Goal: Information Seeking & Learning: Learn about a topic

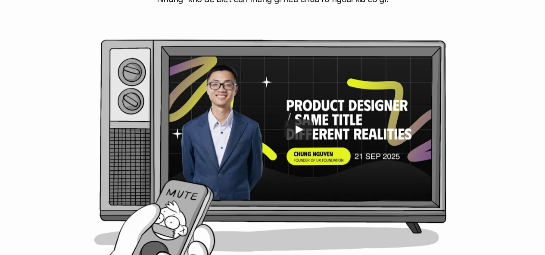
scroll to position [375, 0]
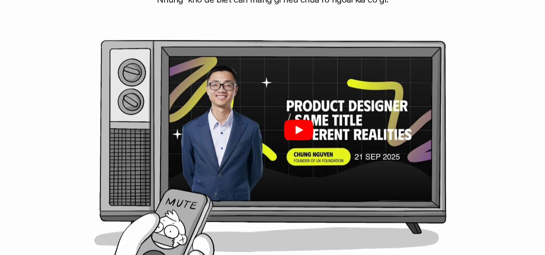
click at [298, 128] on icon "Play" at bounding box center [299, 130] width 8 height 9
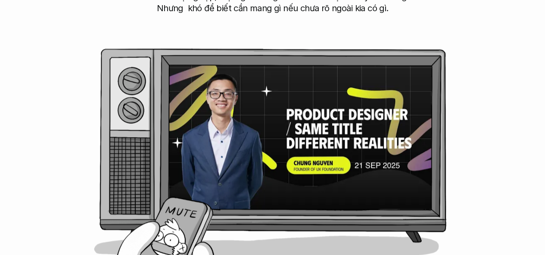
scroll to position [371, 0]
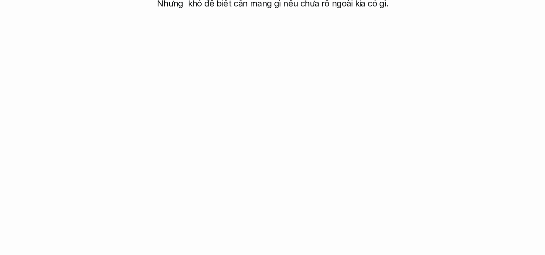
scroll to position [371, 0]
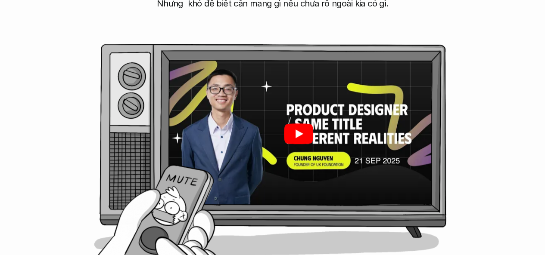
drag, startPoint x: 207, startPoint y: 219, endPoint x: 290, endPoint y: 191, distance: 87.8
click at [290, 191] on div at bounding box center [298, 134] width 267 height 150
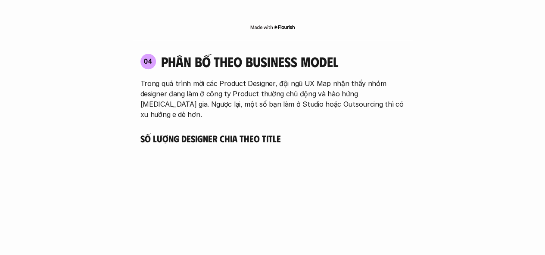
scroll to position [2008, 0]
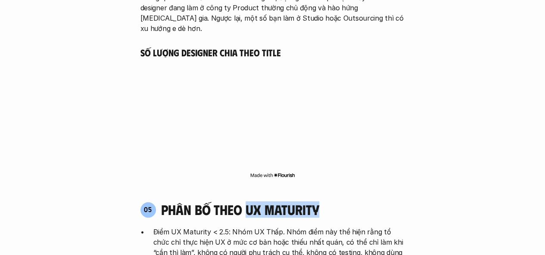
drag, startPoint x: 248, startPoint y: 169, endPoint x: 326, endPoint y: 171, distance: 78.0
click at [326, 202] on div "05 phân bố theo ux maturity" at bounding box center [272, 210] width 264 height 16
copy h4 "ux maturity"
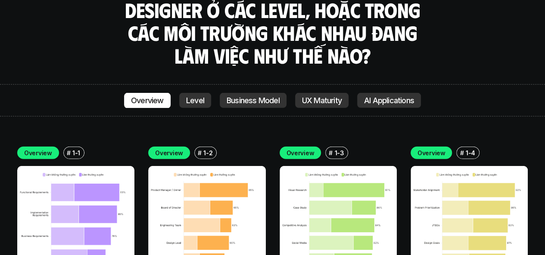
scroll to position [2869, 0]
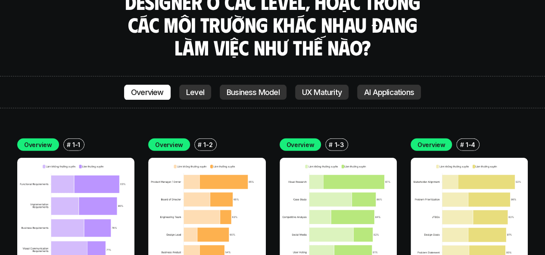
click at [29, 158] on img at bounding box center [75, 216] width 117 height 117
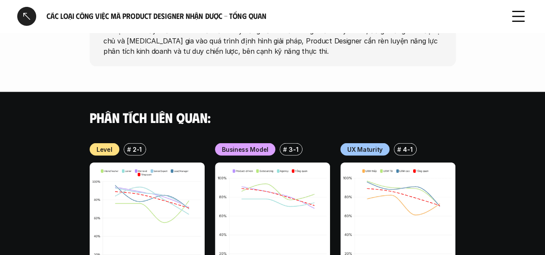
scroll to position [1051, 0]
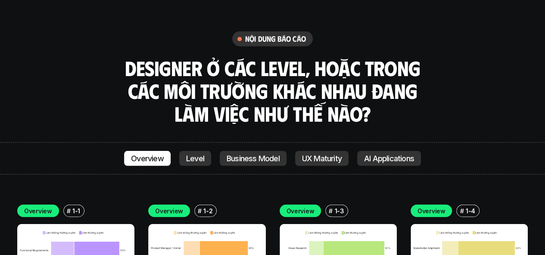
scroll to position [2794, 0]
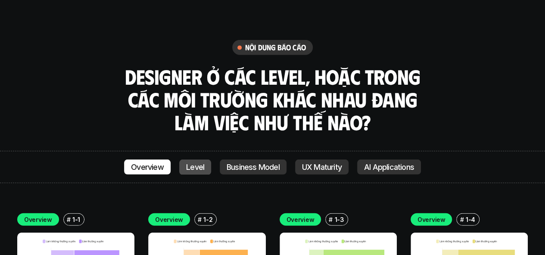
click at [202, 160] on link "Level" at bounding box center [195, 168] width 32 height 16
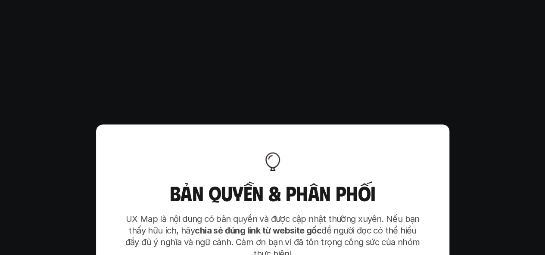
scroll to position [5452, 0]
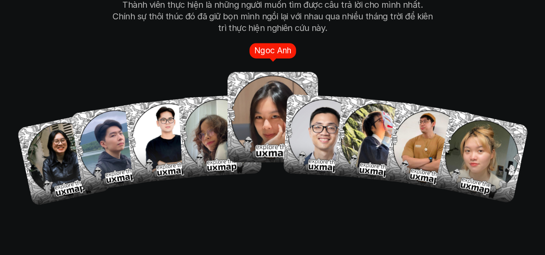
click at [250, 113] on img at bounding box center [272, 117] width 90 height 90
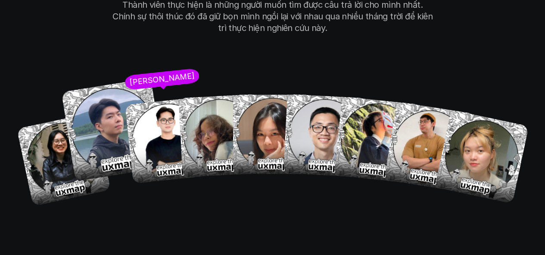
click at [102, 112] on img at bounding box center [112, 129] width 103 height 103
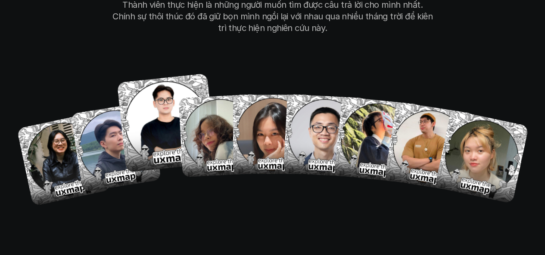
click at [151, 77] on img at bounding box center [166, 122] width 99 height 99
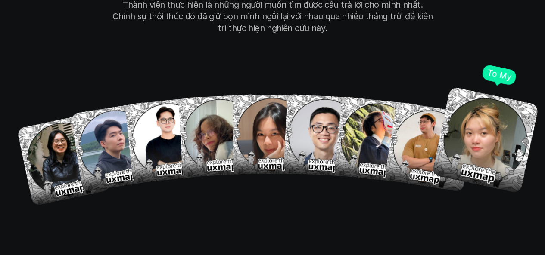
click at [487, 101] on img at bounding box center [484, 139] width 107 height 107
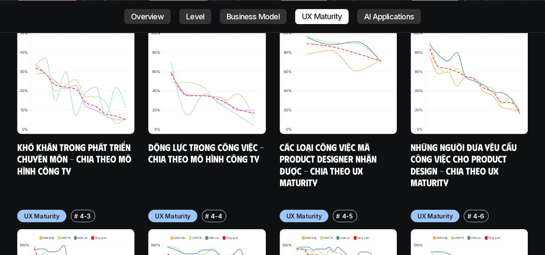
scroll to position [4418, 0]
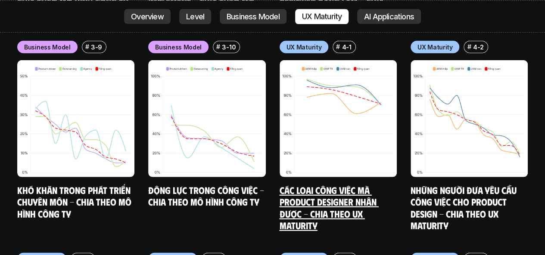
click at [325, 99] on img at bounding box center [337, 118] width 117 height 117
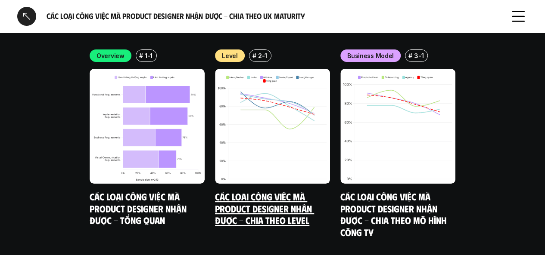
scroll to position [1662, 0]
